Goal: Information Seeking & Learning: Find specific fact

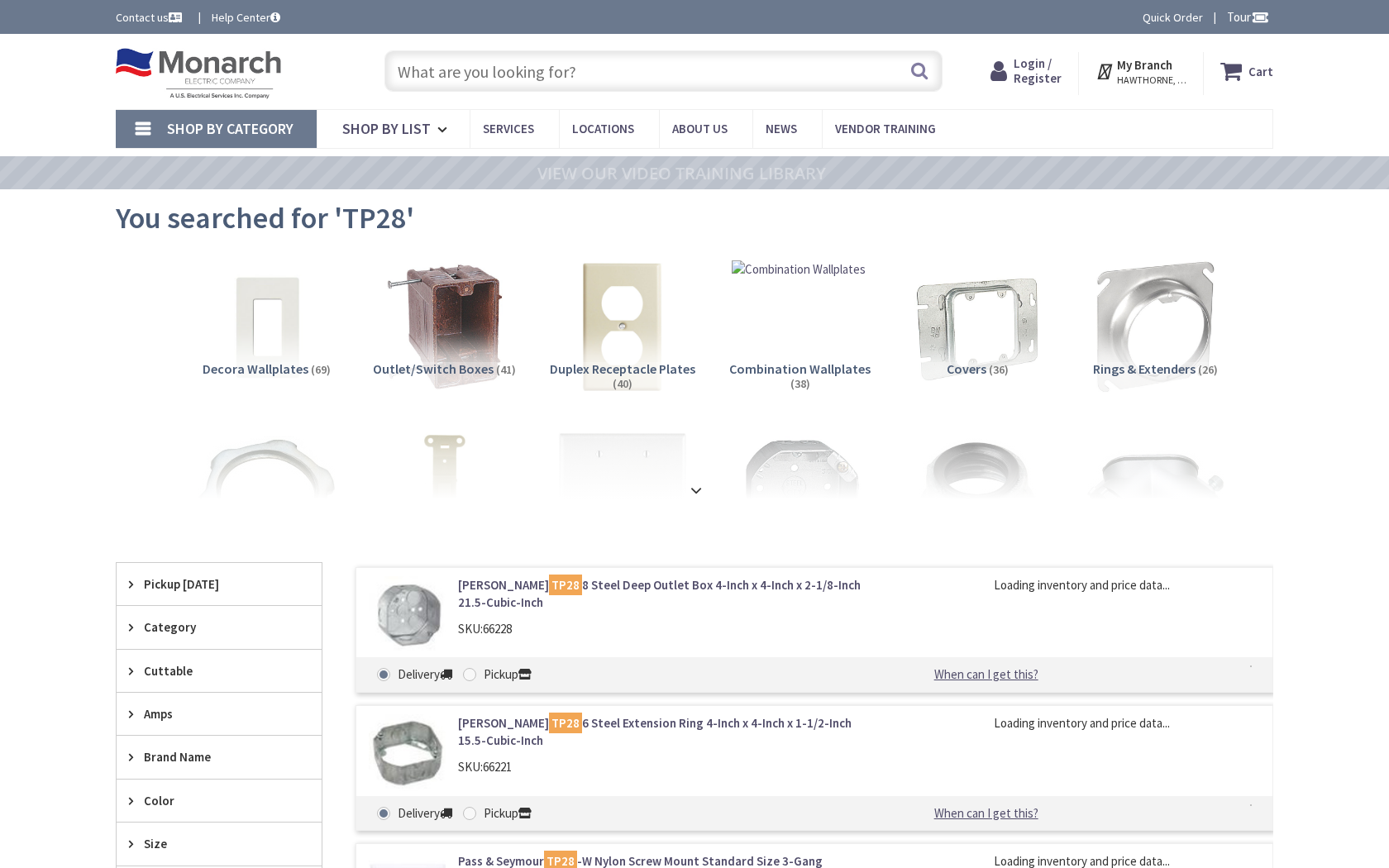
type input "[GEOGRAPHIC_DATA], [GEOGRAPHIC_DATA], [GEOGRAPHIC_DATA]"
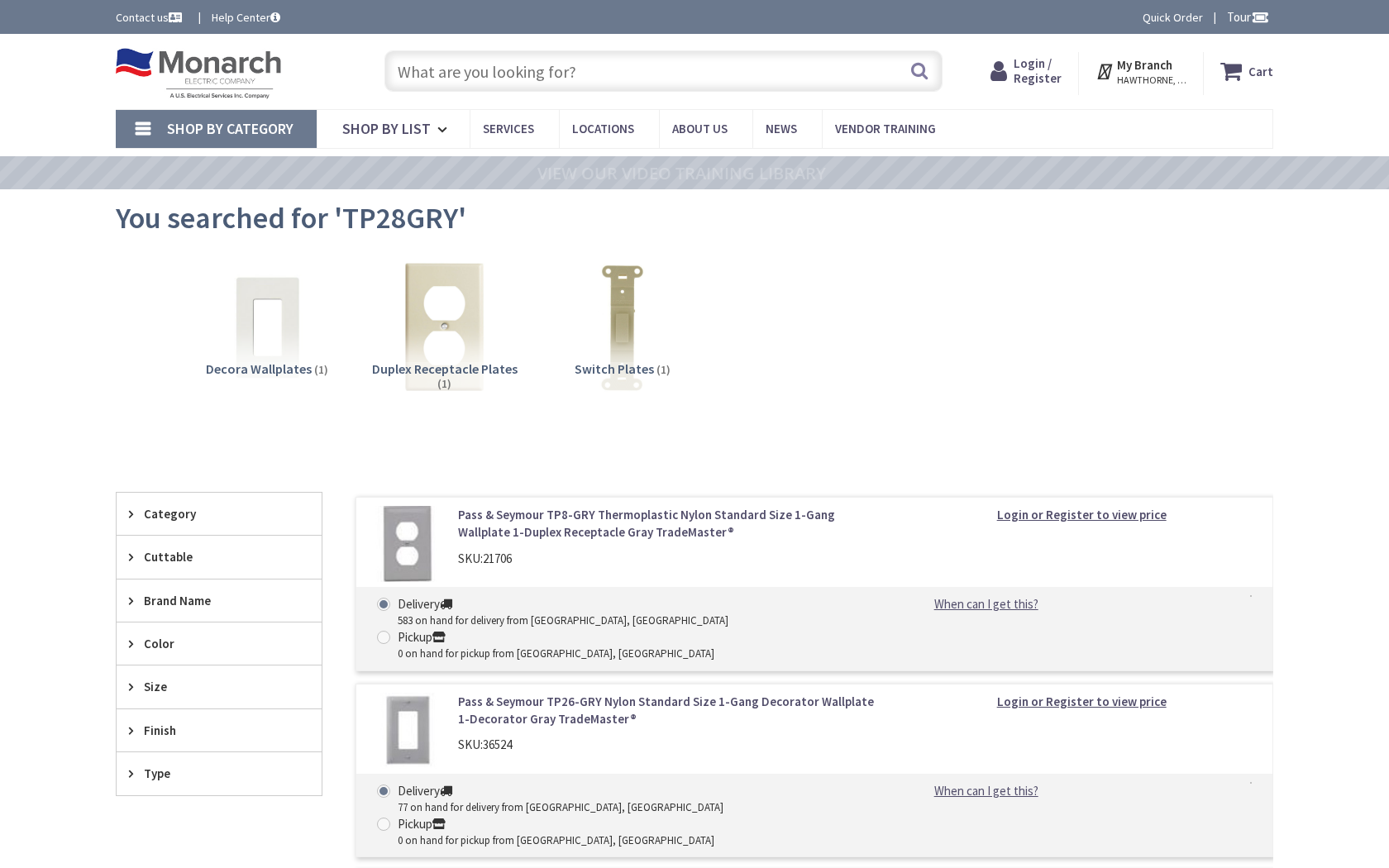
type input "[GEOGRAPHIC_DATA], [GEOGRAPHIC_DATA], [GEOGRAPHIC_DATA]"
